Goal: Navigation & Orientation: Find specific page/section

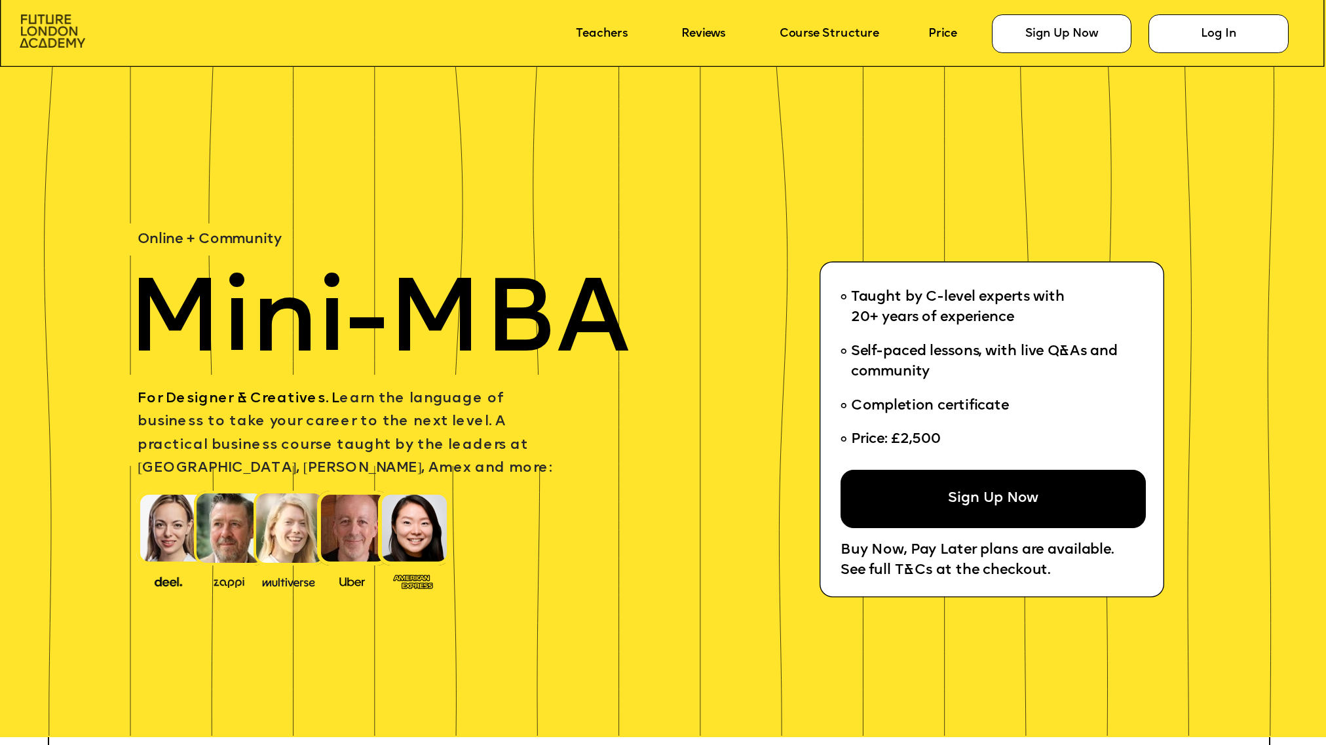
click at [47, 23] on img at bounding box center [53, 30] width 66 height 33
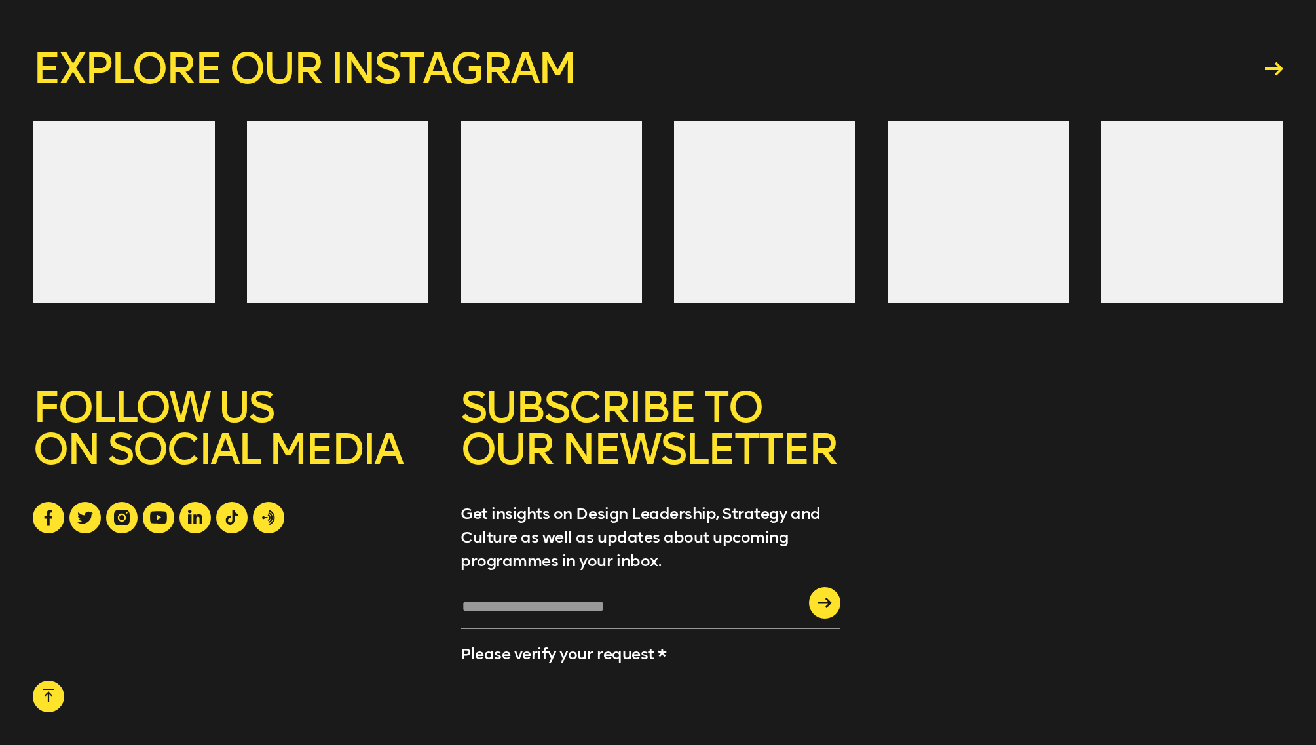
scroll to position [5332, 0]
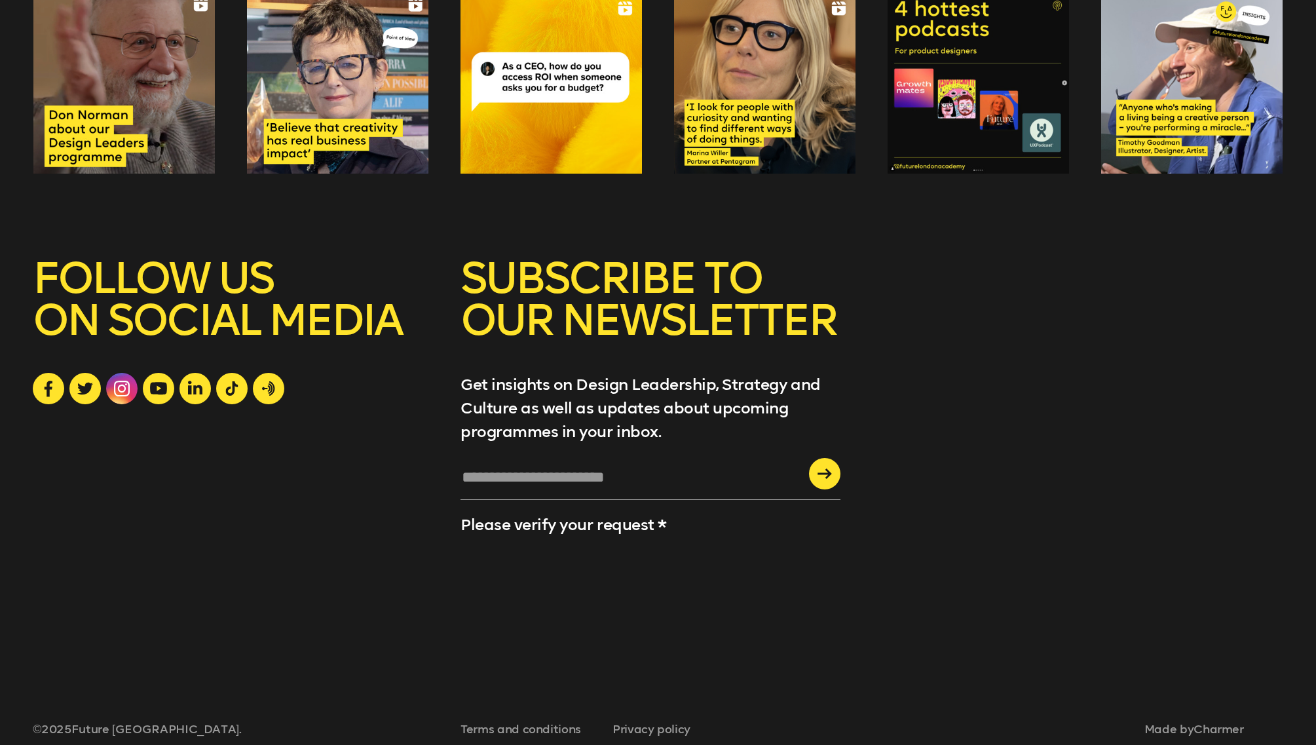
click at [119, 381] on icon at bounding box center [122, 389] width 16 height 16
click at [152, 383] on icon at bounding box center [158, 389] width 17 height 12
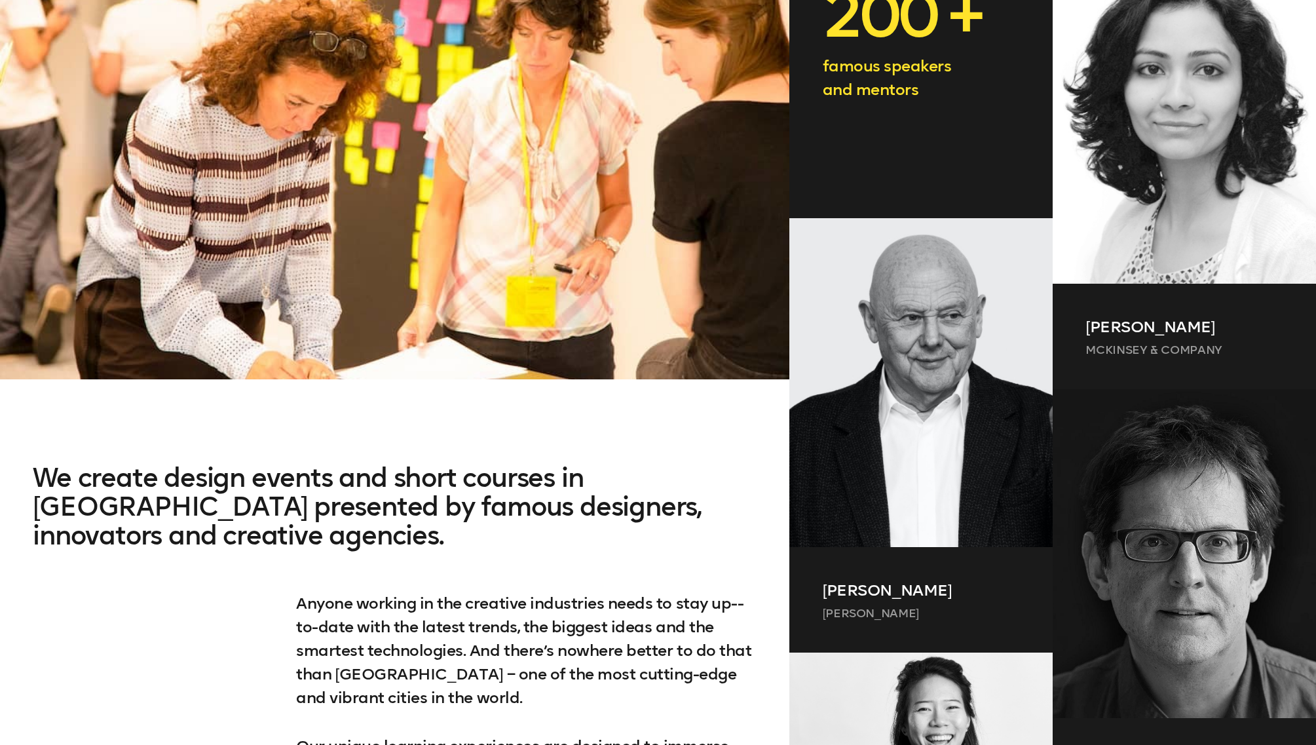
scroll to position [0, 0]
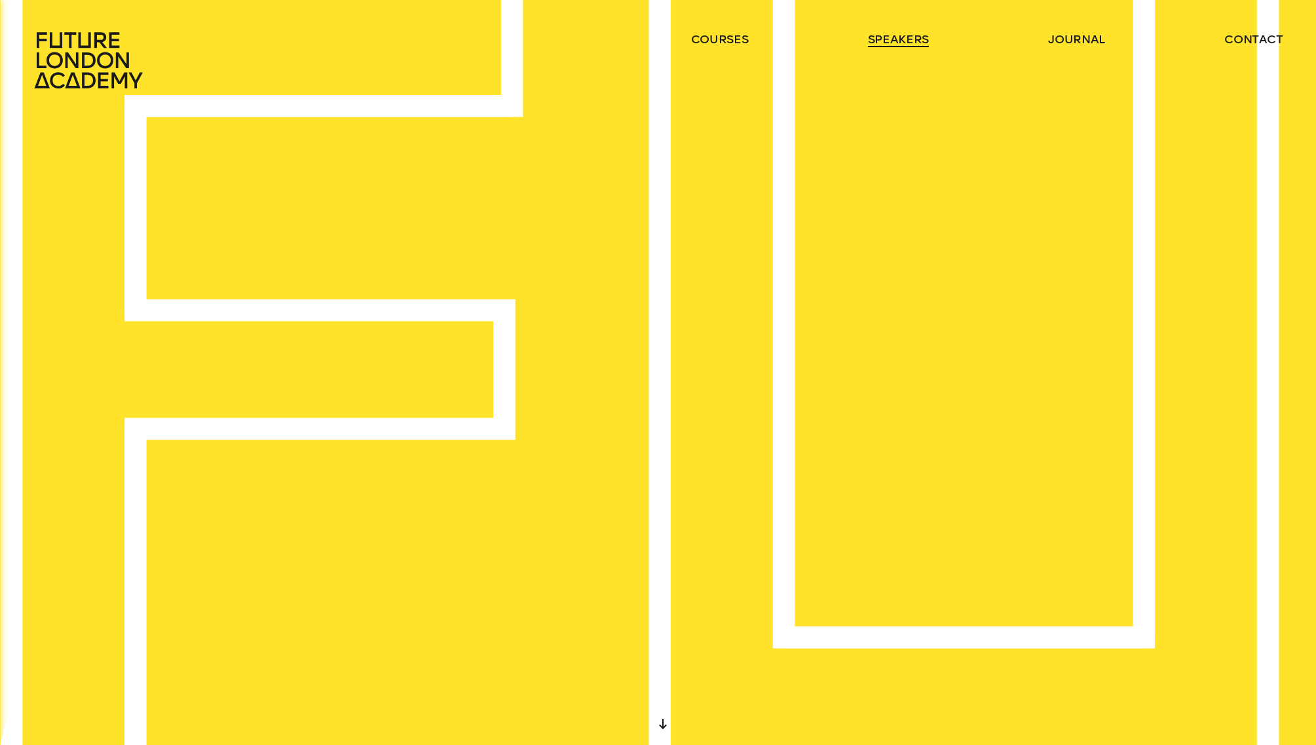
click at [898, 33] on link "speakers" at bounding box center [898, 39] width 61 height 16
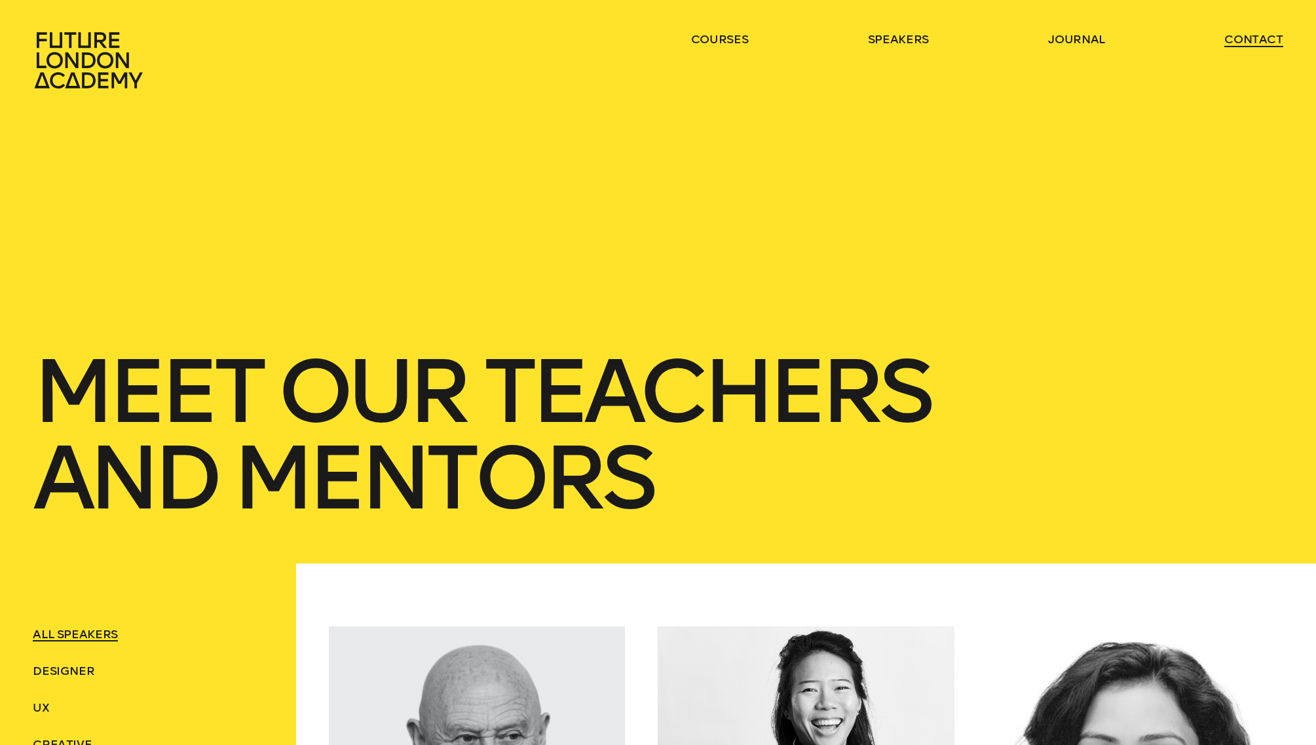
click at [1269, 36] on link "contact" at bounding box center [1254, 39] width 59 height 16
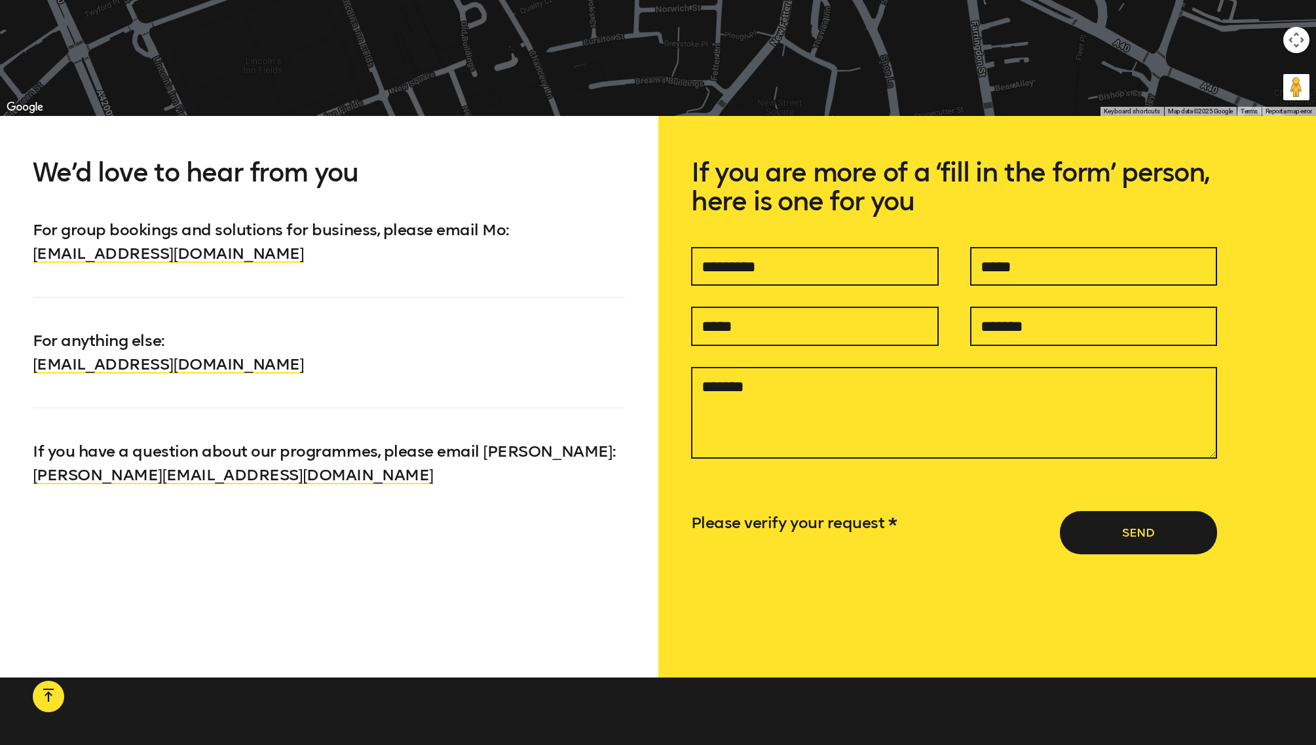
scroll to position [1128, 0]
